Goal: Information Seeking & Learning: Check status

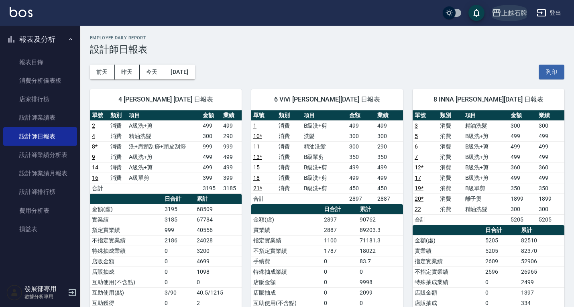
click at [507, 13] on div "上越石牌" at bounding box center [514, 13] width 26 height 10
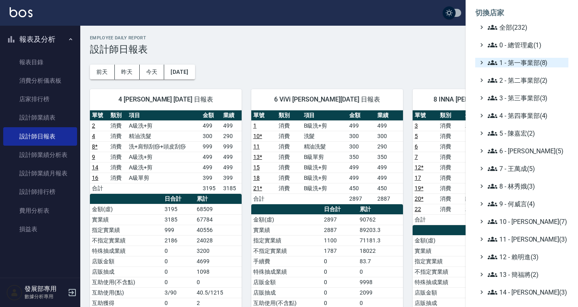
click at [515, 61] on span "1 - 第一事業部(8)" at bounding box center [526, 63] width 77 height 10
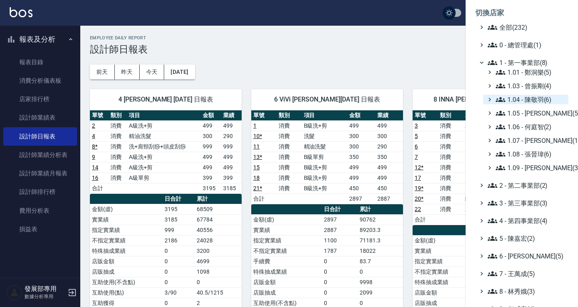
click at [533, 100] on span "1.04 - 陳敬羽(6)" at bounding box center [530, 100] width 69 height 10
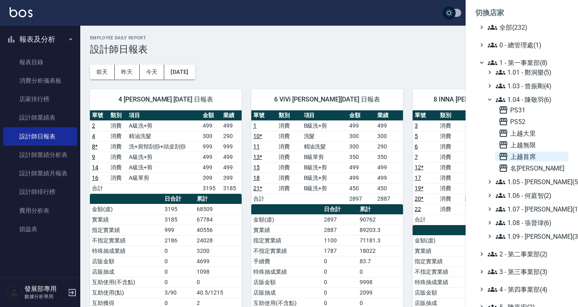
click at [525, 158] on span "上越首席" at bounding box center [532, 157] width 67 height 10
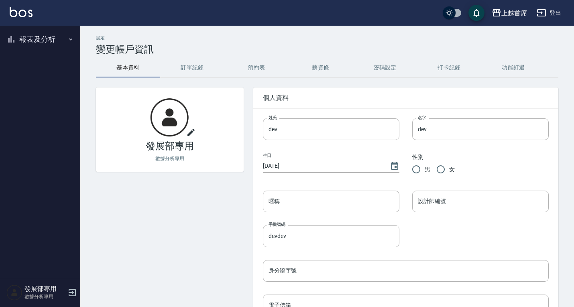
click at [45, 38] on button "報表及分析" at bounding box center [40, 39] width 74 height 21
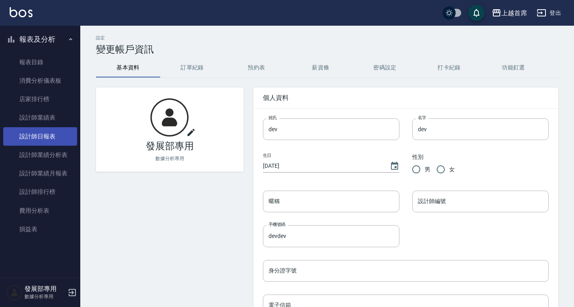
click at [55, 127] on link "設計師日報表" at bounding box center [40, 136] width 74 height 18
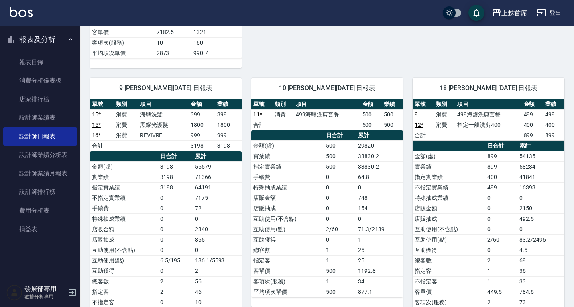
scroll to position [437, 0]
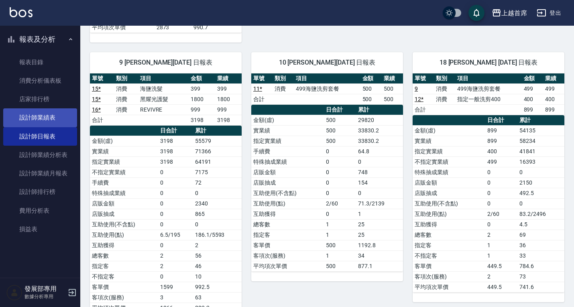
click at [57, 117] on link "設計師業績表" at bounding box center [40, 117] width 74 height 18
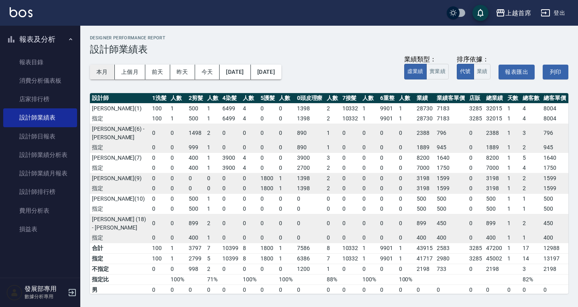
click at [95, 71] on button "本月" at bounding box center [102, 72] width 25 height 15
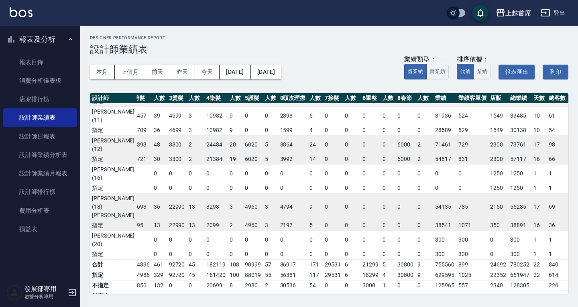
scroll to position [245, 43]
click at [509, 11] on div "上越首席" at bounding box center [518, 13] width 26 height 10
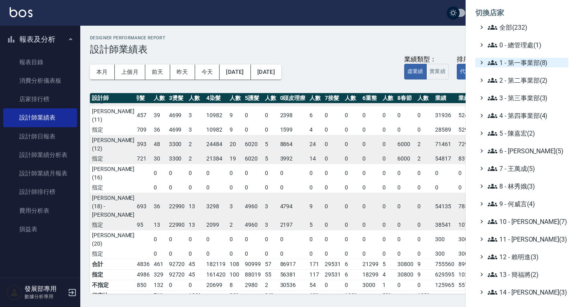
click at [509, 60] on span "1 - 第一事業部(8)" at bounding box center [526, 63] width 77 height 10
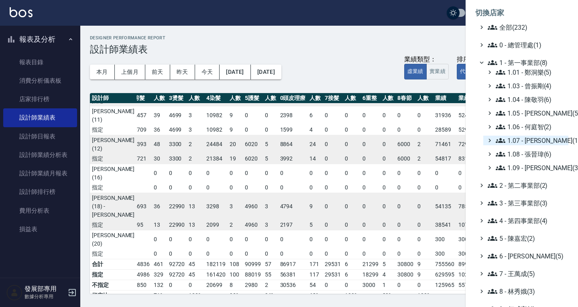
click at [531, 139] on span "1.07 - 蔡佳均(11)" at bounding box center [530, 141] width 69 height 10
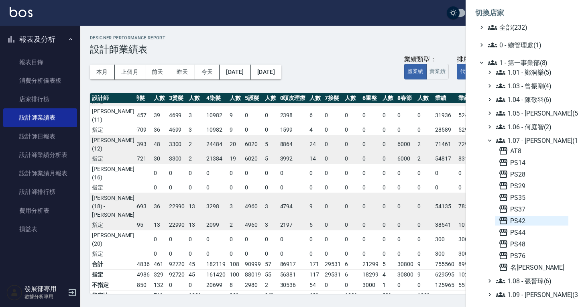
click at [522, 221] on span "PS42" at bounding box center [532, 221] width 67 height 10
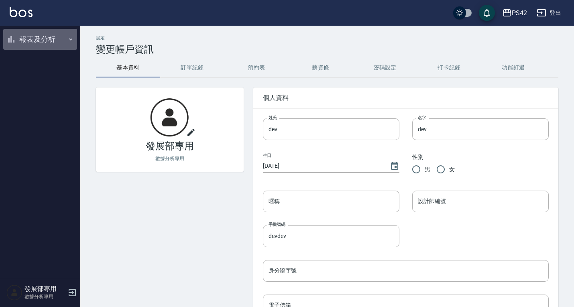
click at [22, 39] on button "報表及分析" at bounding box center [40, 39] width 74 height 21
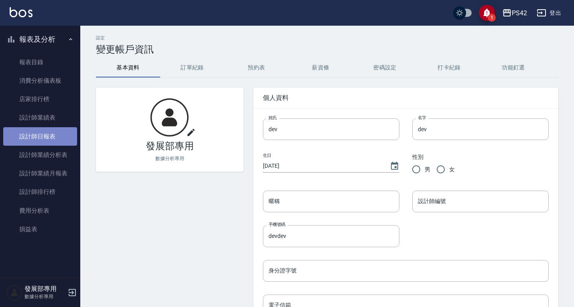
click at [39, 141] on link "設計師日報表" at bounding box center [40, 136] width 74 height 18
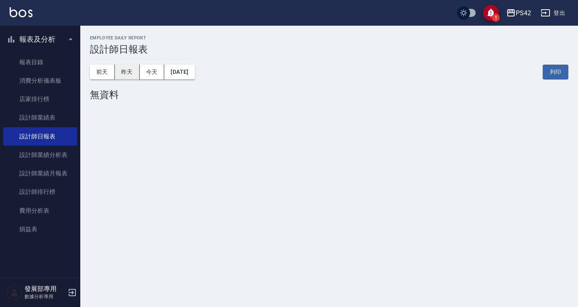
click at [129, 72] on button "昨天" at bounding box center [127, 72] width 25 height 15
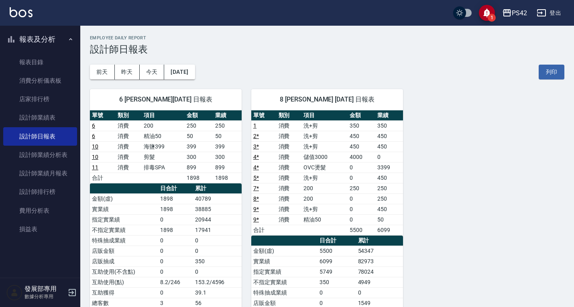
click at [103, 64] on div "前天 昨天 今天 2025/08/21 列印" at bounding box center [327, 72] width 474 height 34
click at [101, 68] on button "前天" at bounding box center [102, 72] width 25 height 15
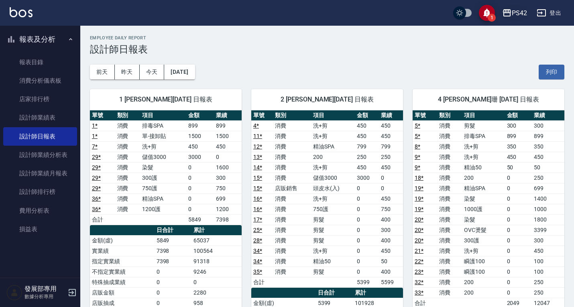
click at [513, 11] on div "PS42" at bounding box center [519, 13] width 15 height 10
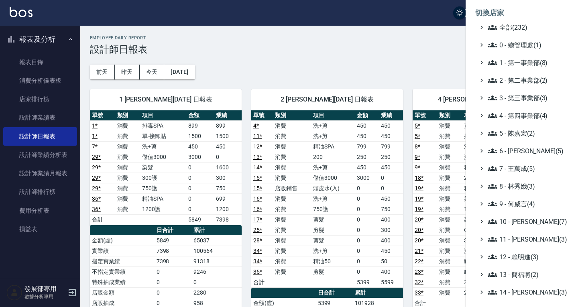
click at [511, 68] on ul "全部(232) 0 - 總管理處(1) 1 - 第一事業部(8) 2 - 第二事業部(2) 3 - 第三事業部(3) 4 - 第四事業部(4) 5 - 陳嘉宏…" at bounding box center [521, 221] width 93 height 398
click at [513, 63] on span "1 - 第一事業部(8)" at bounding box center [526, 63] width 77 height 10
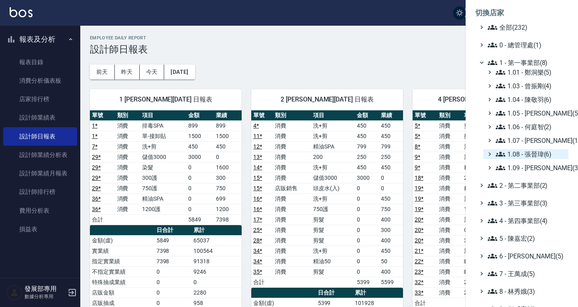
click at [533, 157] on span "1.08 - 張晉瑋(6)" at bounding box center [530, 154] width 69 height 10
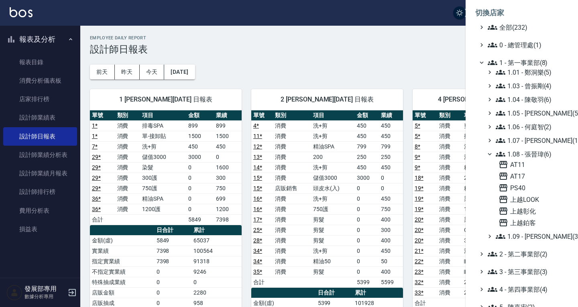
click at [529, 149] on span "1.08 - 張晉瑋(6)" at bounding box center [530, 154] width 69 height 10
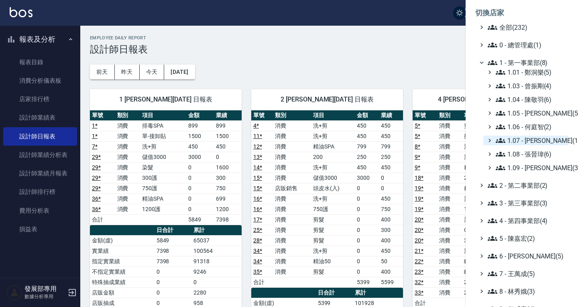
click at [531, 136] on span "1.07 - 蔡佳均(11)" at bounding box center [530, 141] width 69 height 10
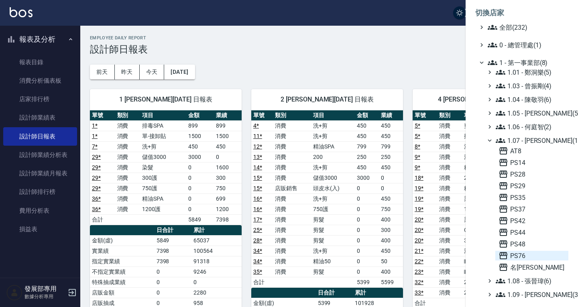
click at [519, 255] on span "PS76" at bounding box center [532, 256] width 67 height 10
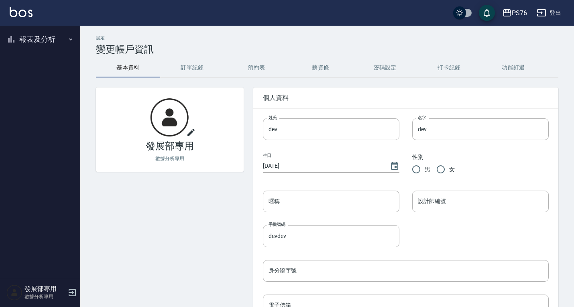
click at [37, 41] on button "報表及分析" at bounding box center [40, 39] width 74 height 21
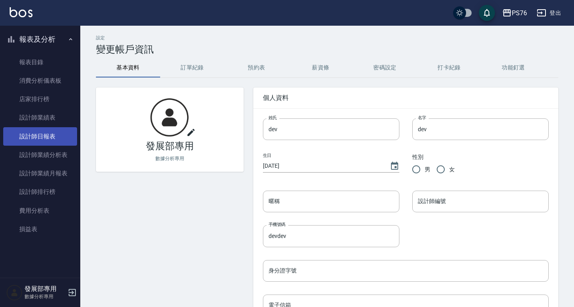
click at [46, 138] on link "設計師日報表" at bounding box center [40, 136] width 74 height 18
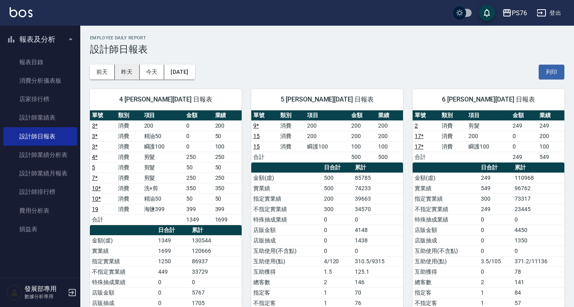
click at [120, 71] on button "昨天" at bounding box center [127, 72] width 25 height 15
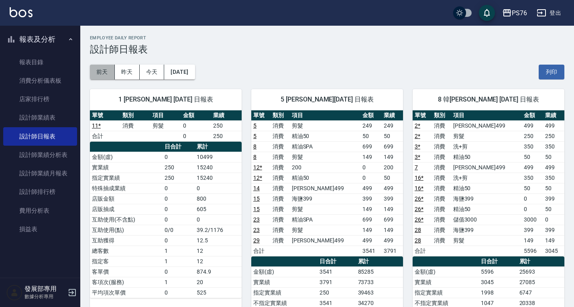
click at [100, 71] on button "前天" at bounding box center [102, 72] width 25 height 15
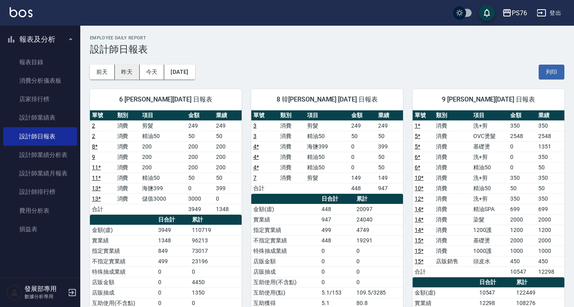
click at [130, 69] on button "昨天" at bounding box center [127, 72] width 25 height 15
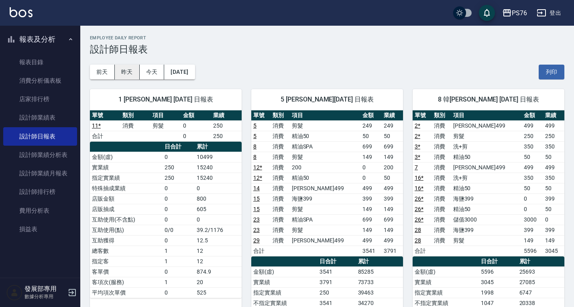
click at [119, 73] on button "昨天" at bounding box center [127, 72] width 25 height 15
click at [106, 75] on button "前天" at bounding box center [102, 72] width 25 height 15
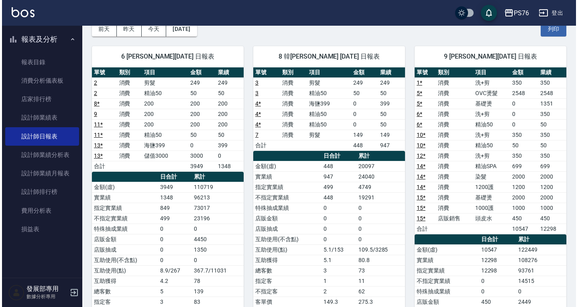
scroll to position [40, 0]
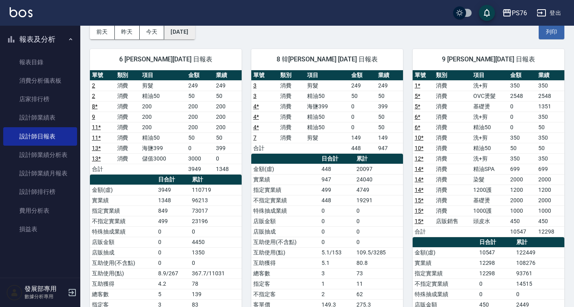
click at [195, 33] on button "2025/08/20" at bounding box center [179, 31] width 31 height 15
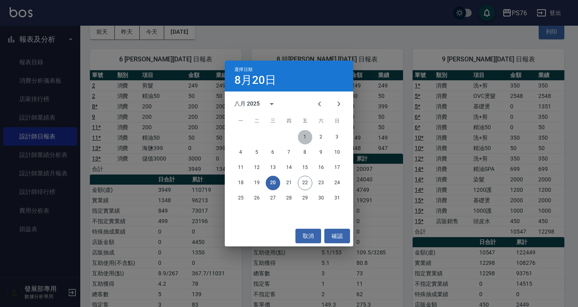
click at [303, 137] on button "1" at bounding box center [305, 137] width 14 height 14
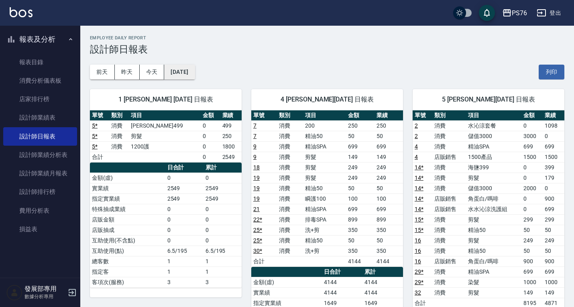
click at [191, 73] on button "[DATE]" at bounding box center [179, 72] width 31 height 15
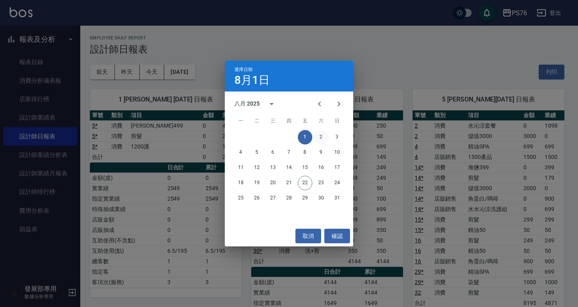
click at [324, 137] on button "2" at bounding box center [321, 137] width 14 height 14
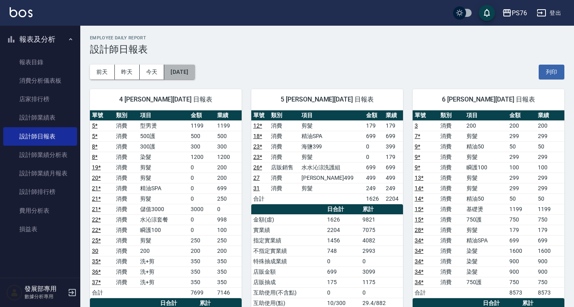
click at [195, 70] on button "2025/08/02" at bounding box center [179, 72] width 31 height 15
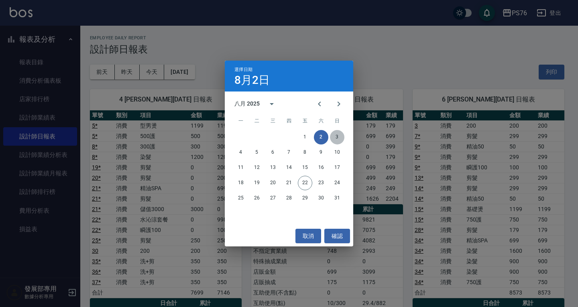
click at [335, 134] on button "3" at bounding box center [337, 137] width 14 height 14
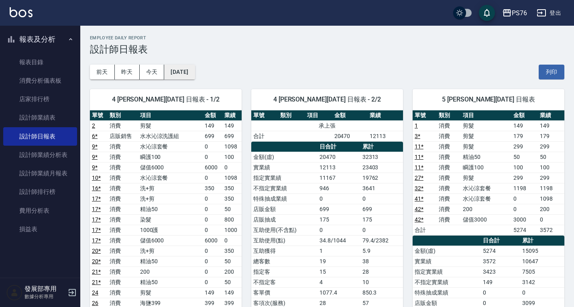
click at [195, 73] on button "2025/08/03" at bounding box center [179, 72] width 31 height 15
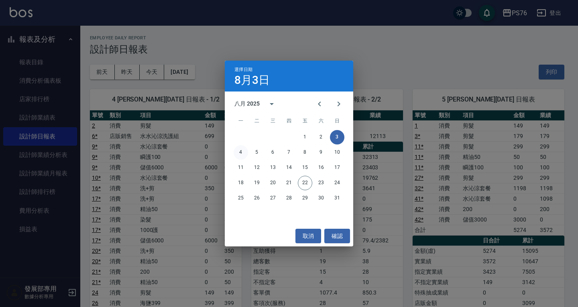
click at [241, 151] on button "4" at bounding box center [241, 152] width 14 height 14
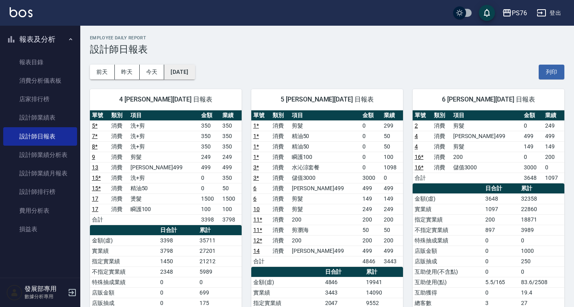
click at [189, 73] on button "2025/08/04" at bounding box center [179, 72] width 31 height 15
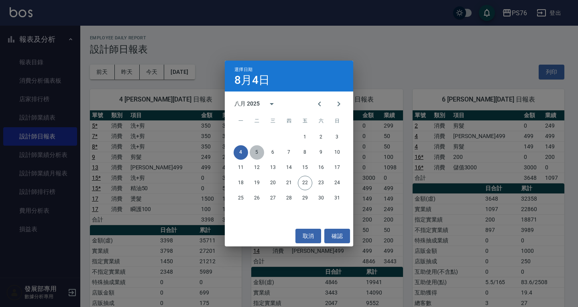
click at [262, 155] on button "5" at bounding box center [257, 152] width 14 height 14
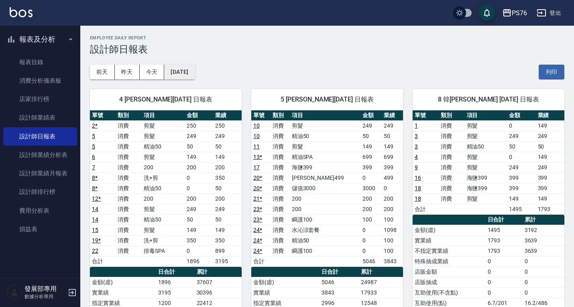
click at [195, 73] on button "2025/08/05" at bounding box center [179, 72] width 31 height 15
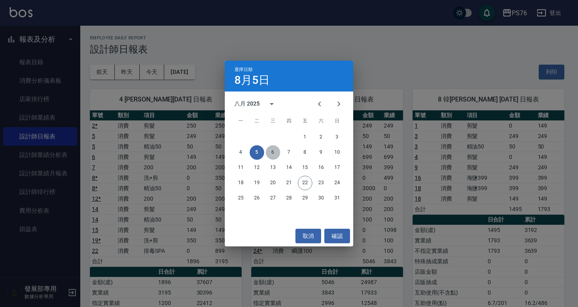
click at [274, 151] on button "6" at bounding box center [273, 152] width 14 height 14
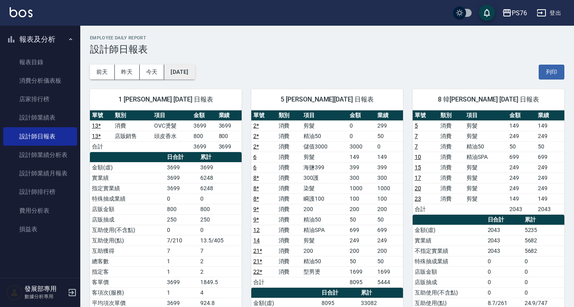
click at [189, 70] on button "2025/08/06" at bounding box center [179, 72] width 31 height 15
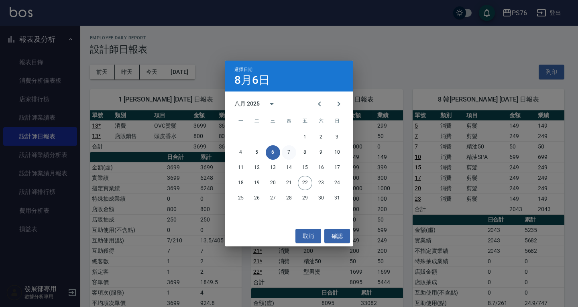
click at [291, 153] on button "7" at bounding box center [289, 152] width 14 height 14
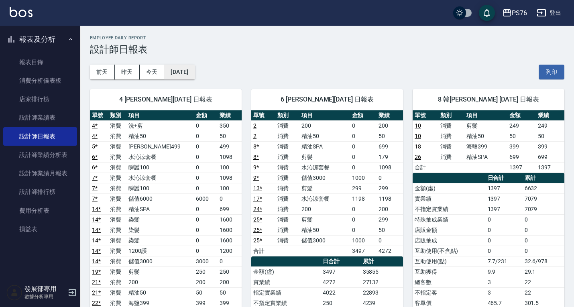
click at [195, 71] on button "2025/08/07" at bounding box center [179, 72] width 31 height 15
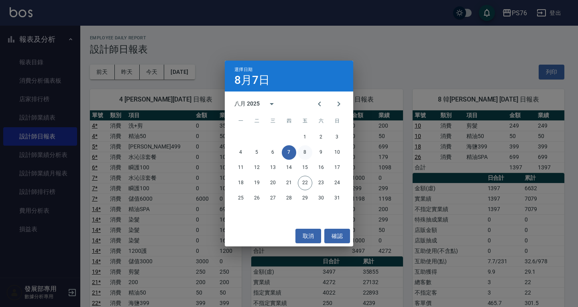
click at [305, 154] on button "8" at bounding box center [305, 152] width 14 height 14
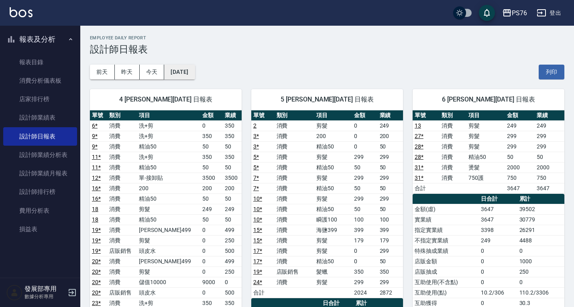
click at [194, 71] on button "2025/08/08" at bounding box center [179, 72] width 31 height 15
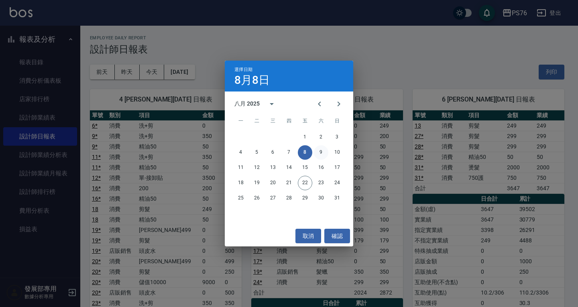
click at [320, 151] on button "9" at bounding box center [321, 152] width 14 height 14
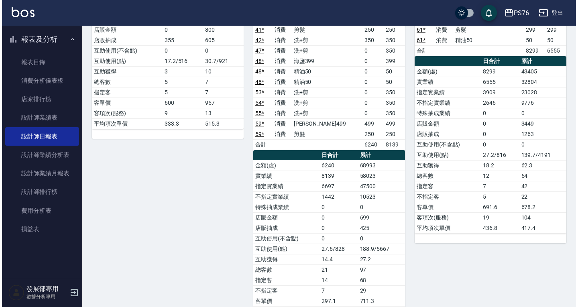
scroll to position [201, 0]
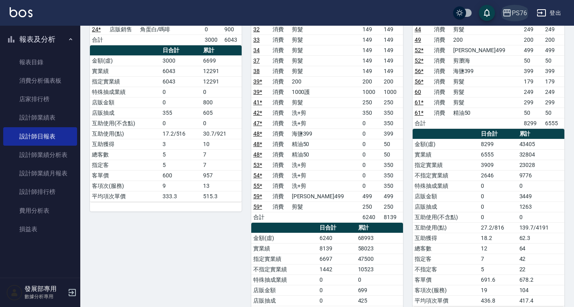
click at [512, 7] on button "PS76" at bounding box center [514, 13] width 31 height 16
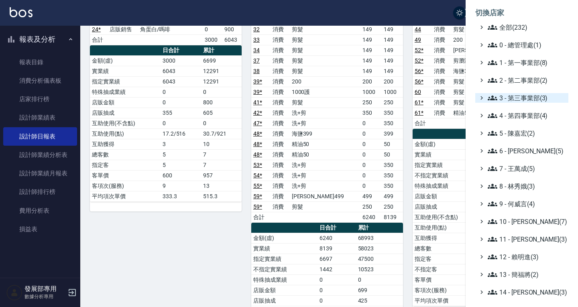
click at [516, 95] on span "3 - 第三事業部(3)" at bounding box center [526, 98] width 77 height 10
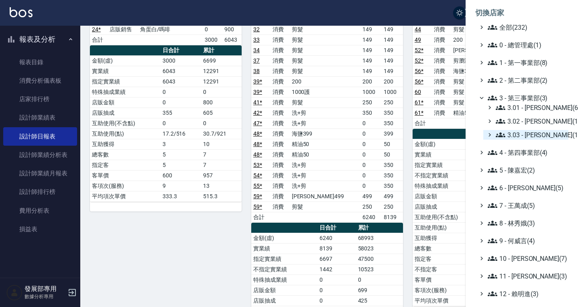
click at [523, 137] on span "3.03 - 張湘妮(1)" at bounding box center [530, 135] width 69 height 10
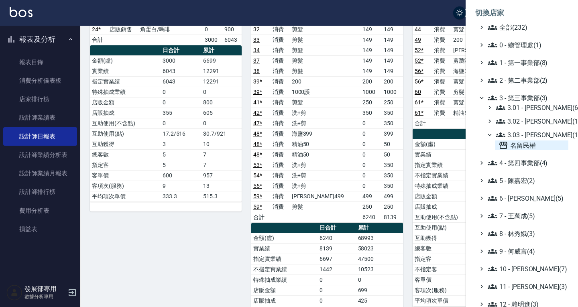
click at [527, 143] on span "名留民權" at bounding box center [532, 145] width 67 height 10
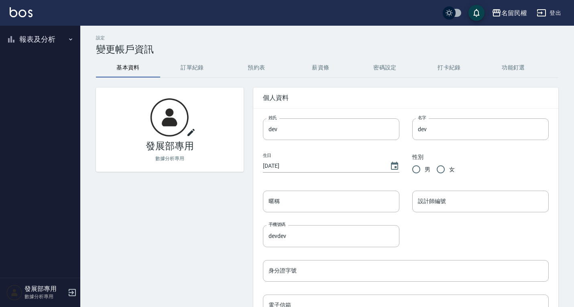
click at [34, 40] on button "報表及分析" at bounding box center [40, 39] width 74 height 21
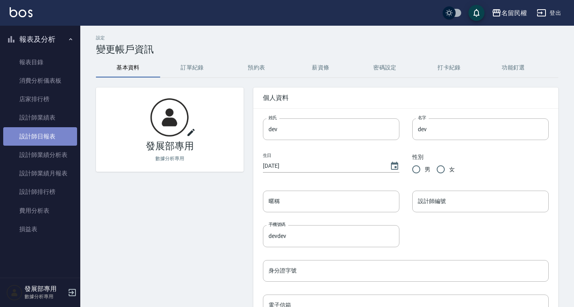
click at [47, 132] on link "設計師日報表" at bounding box center [40, 136] width 74 height 18
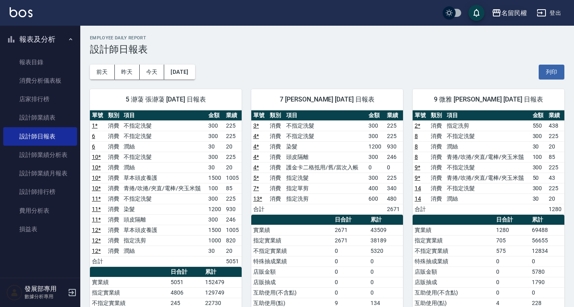
click at [509, 12] on div "名留民權" at bounding box center [514, 13] width 26 height 10
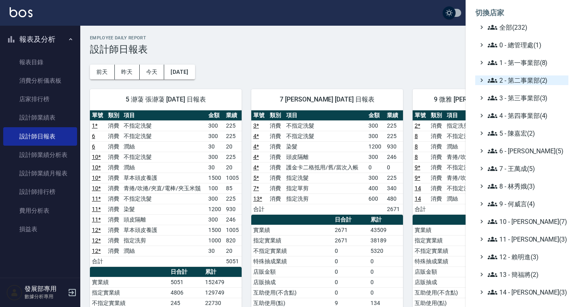
click at [514, 79] on span "2 - 第二事業部(2)" at bounding box center [526, 80] width 77 height 10
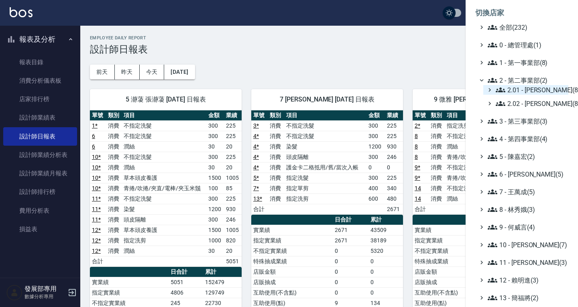
click at [516, 86] on span "2.01 - [PERSON_NAME](8)" at bounding box center [530, 90] width 69 height 10
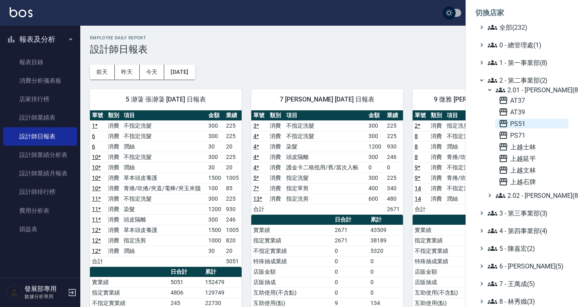
click at [517, 126] on span "PS51" at bounding box center [532, 124] width 67 height 10
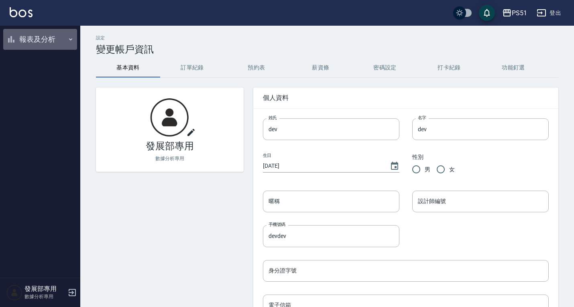
click at [22, 40] on button "報表及分析" at bounding box center [40, 39] width 74 height 21
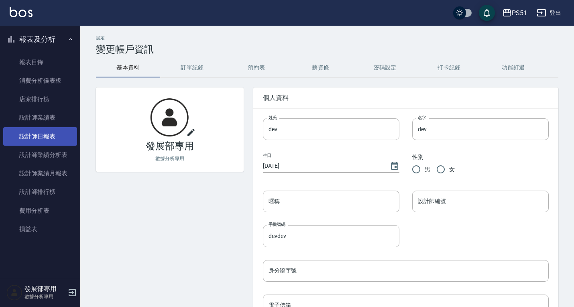
click at [49, 133] on link "設計師日報表" at bounding box center [40, 136] width 74 height 18
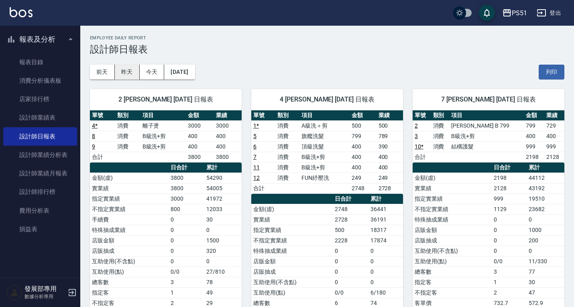
click at [130, 75] on button "昨天" at bounding box center [127, 72] width 25 height 15
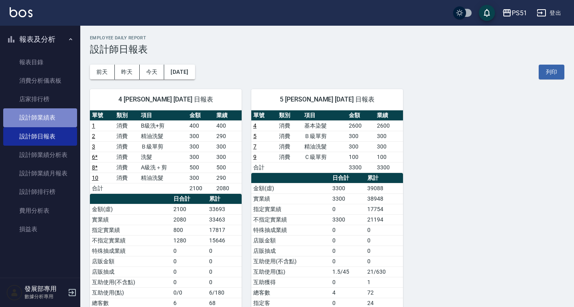
click at [63, 116] on link "設計師業績表" at bounding box center [40, 117] width 74 height 18
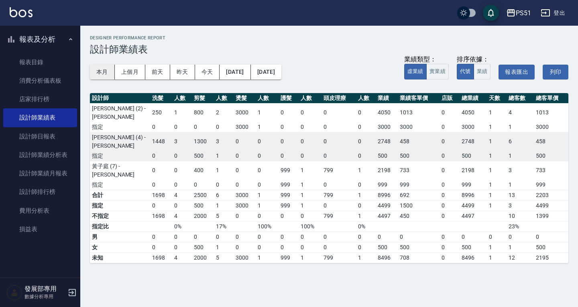
click at [106, 74] on button "本月" at bounding box center [102, 72] width 25 height 15
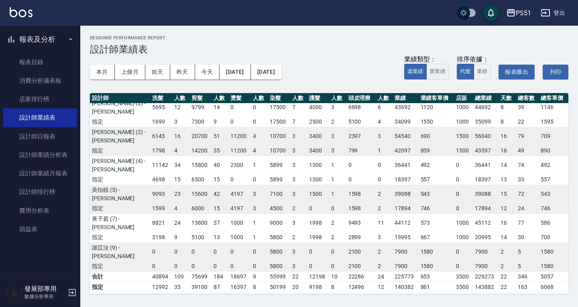
scroll to position [6, 0]
click at [122, 75] on button "上個月" at bounding box center [130, 72] width 31 height 15
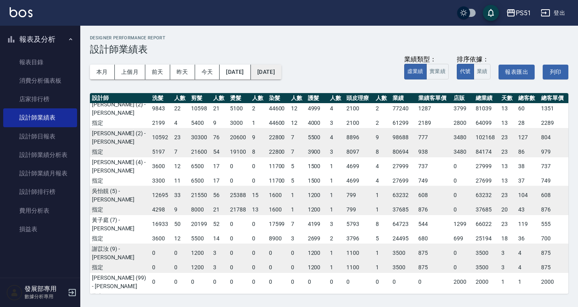
scroll to position [4, 0]
click at [242, 71] on button "[DATE]" at bounding box center [235, 72] width 31 height 15
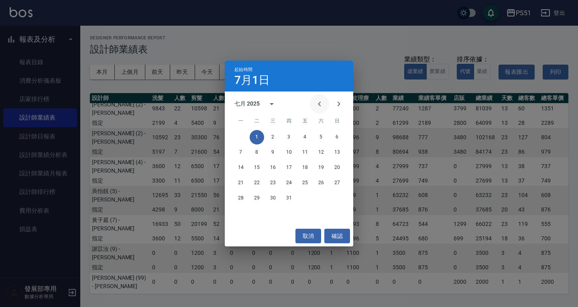
click at [323, 98] on button "Previous month" at bounding box center [319, 103] width 19 height 19
click at [335, 138] on button "1" at bounding box center [337, 137] width 14 height 14
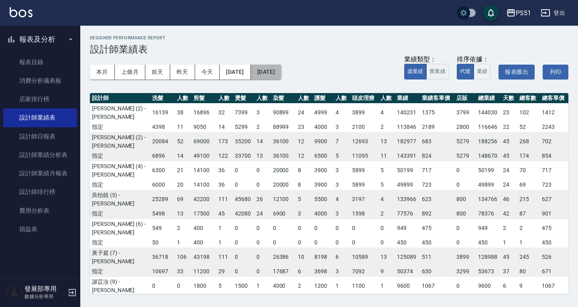
drag, startPoint x: 282, startPoint y: 83, endPoint x: 282, endPoint y: 76, distance: 6.4
click at [281, 76] on button "[DATE]" at bounding box center [266, 72] width 31 height 15
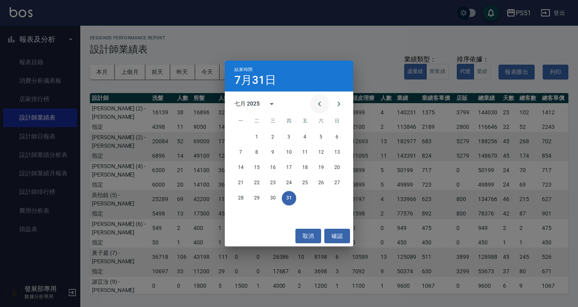
click at [320, 104] on icon "Previous month" at bounding box center [320, 104] width 10 height 10
click at [238, 214] on button "30" at bounding box center [241, 213] width 14 height 14
